Goal: Check status

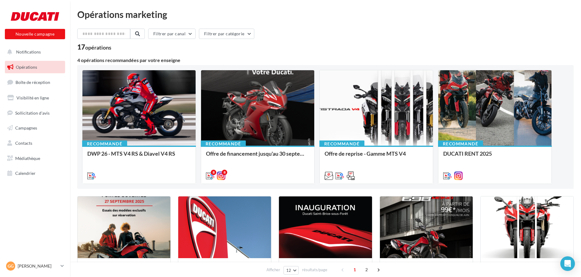
scroll to position [61, 0]
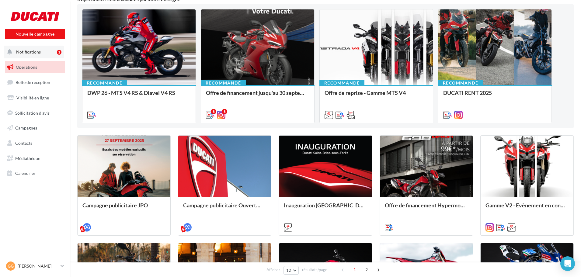
click at [43, 52] on button "Notifications 1" at bounding box center [34, 52] width 60 height 13
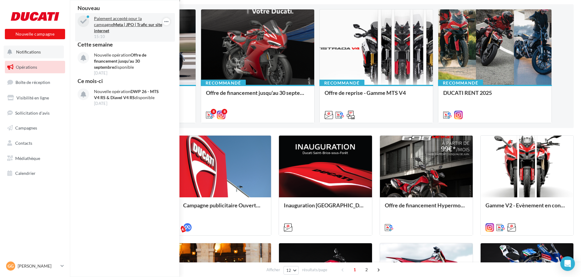
click at [111, 19] on p "Paiement accepté pour la campagne Meta | JPO | Trafic sur site internet" at bounding box center [129, 25] width 71 height 18
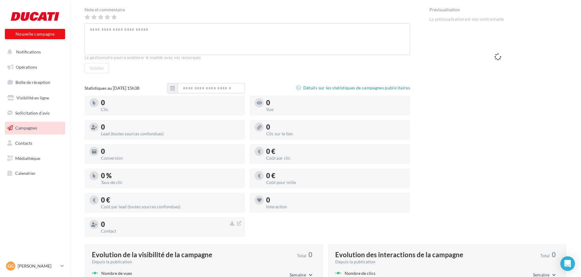
scroll to position [61, 0]
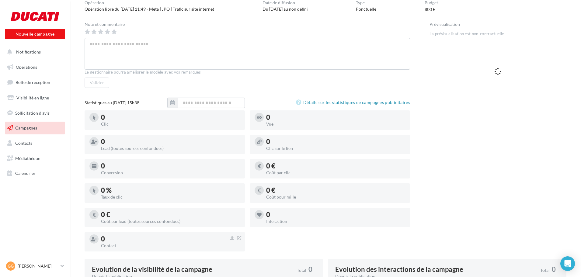
click at [24, 59] on ul "Opérations Boîte de réception Visibilité en ligne Sollicitation d'avis Campagne…" at bounding box center [34, 120] width 65 height 124
click at [25, 64] on link "Opérations" at bounding box center [35, 67] width 63 height 13
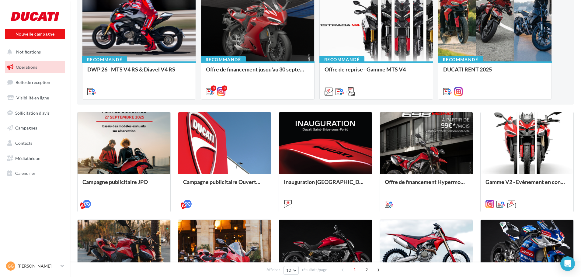
scroll to position [122, 0]
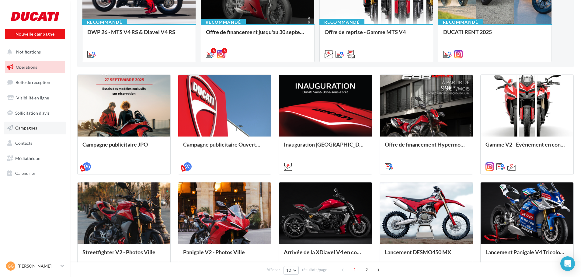
click at [29, 128] on span "Campagnes" at bounding box center [26, 127] width 22 height 5
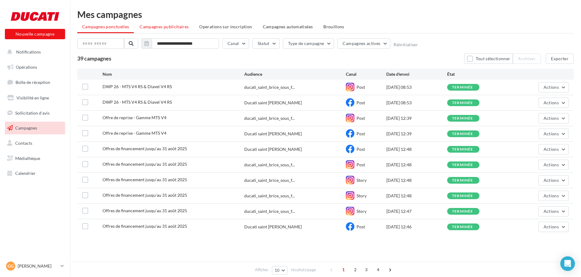
click at [158, 26] on span "Campagnes publicitaires" at bounding box center [164, 26] width 49 height 5
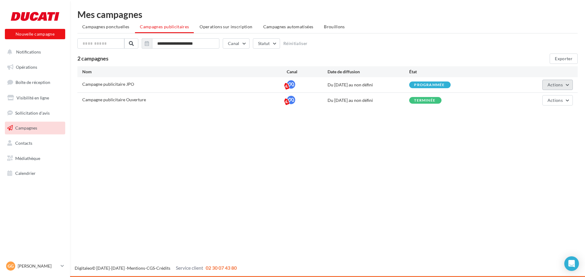
click at [569, 87] on button "Actions" at bounding box center [557, 85] width 30 height 10
click at [550, 110] on button "Voir les résultats" at bounding box center [541, 115] width 61 height 16
